Goal: Task Accomplishment & Management: Complete application form

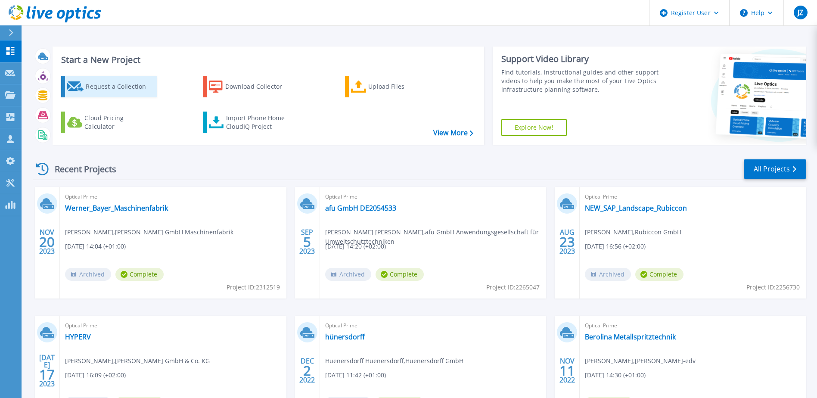
click at [115, 94] on div "Request a Collection" at bounding box center [120, 86] width 69 height 17
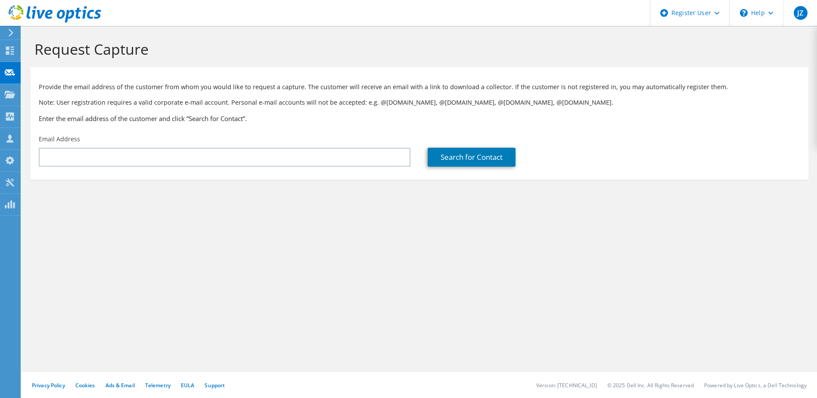
click at [415, 290] on div "Request Capture Provide the email address of the customer from whom you would l…" at bounding box center [419, 212] width 795 height 372
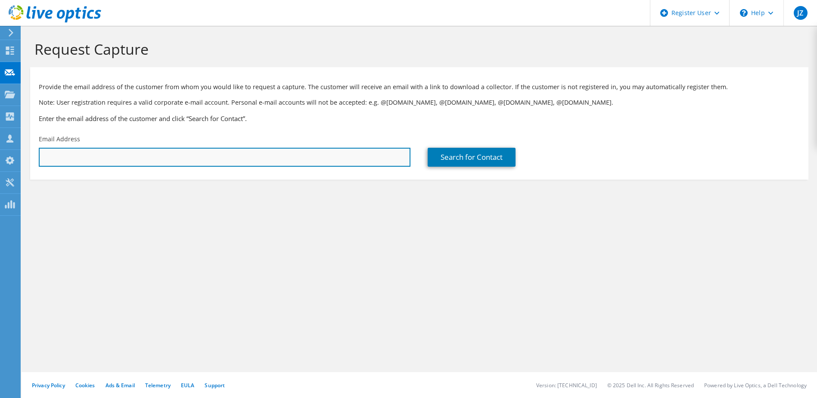
click at [103, 162] on input "text" at bounding box center [225, 157] width 372 height 19
paste input "[PERSON_NAME][EMAIL_ADDRESS][PERSON_NAME][DOMAIN_NAME]"
type input "[PERSON_NAME][EMAIL_ADDRESS][PERSON_NAME][DOMAIN_NAME]"
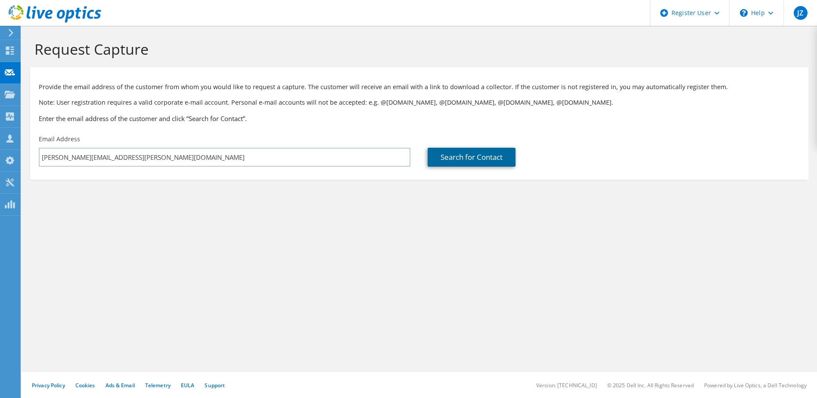
click at [458, 167] on link "Search for Contact" at bounding box center [472, 157] width 88 height 19
type input "Metzger-Versicherungen Genossenschaft"
type input "Robert"
type input "Liszka"
type input "Switzerland"
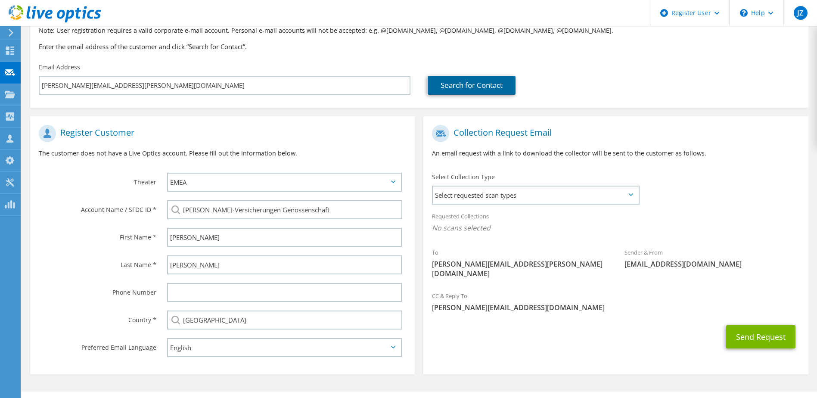
scroll to position [86, 0]
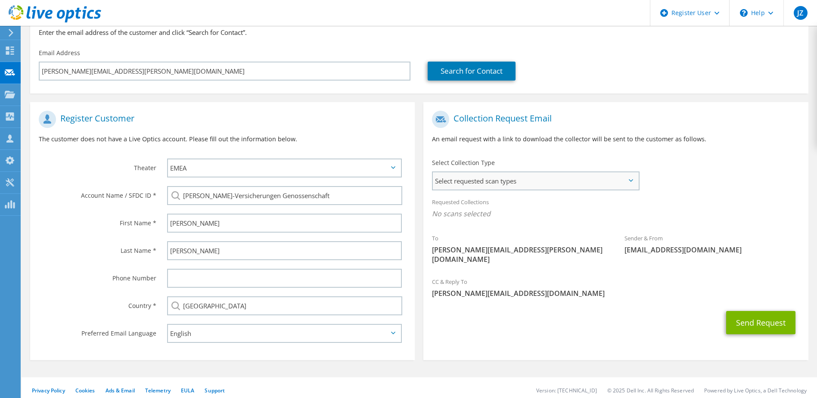
click at [517, 187] on span "Select requested scan types" at bounding box center [535, 180] width 205 height 17
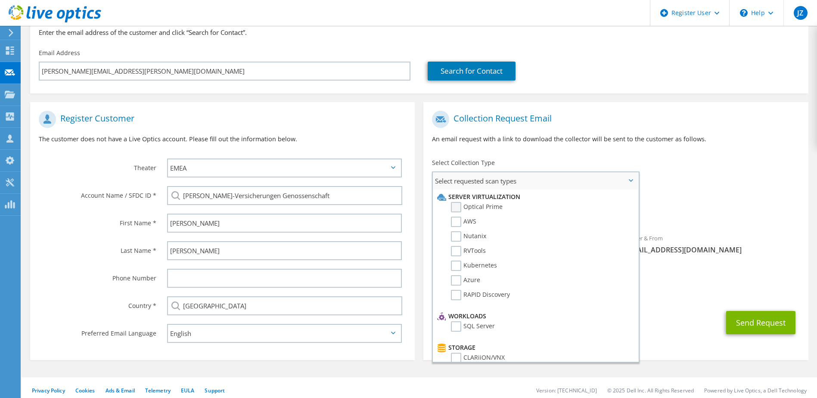
click at [497, 206] on label "Optical Prime" at bounding box center [477, 207] width 52 height 10
click at [0, 0] on input "Optical Prime" at bounding box center [0, 0] width 0 height 0
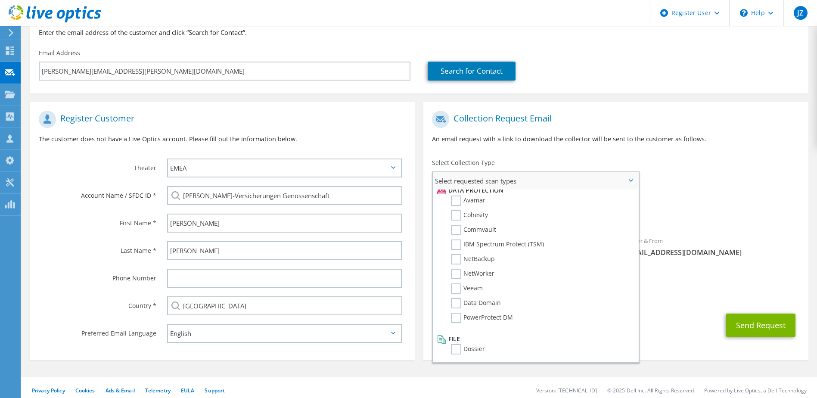
scroll to position [380, 0]
click at [483, 347] on label "Dossier" at bounding box center [468, 348] width 34 height 10
click at [0, 0] on input "Dossier" at bounding box center [0, 0] width 0 height 0
click at [70, 241] on div "Last Name *" at bounding box center [94, 250] width 128 height 27
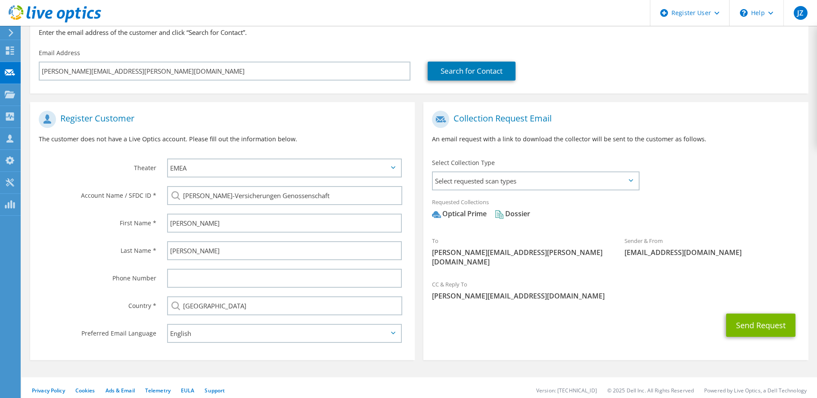
scroll to position [0, 0]
